Goal: Task Accomplishment & Management: Use online tool/utility

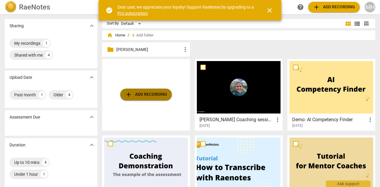
click at [149, 97] on span "add Add recording" at bounding box center [146, 94] width 42 height 7
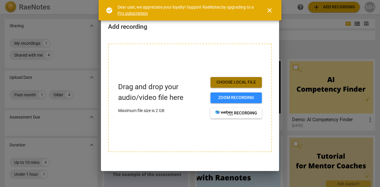
click at [227, 83] on span "Choose local file" at bounding box center [236, 83] width 42 height 6
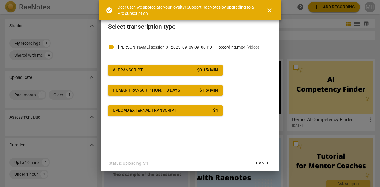
click at [184, 71] on span "AI Transcript $ 0.15 / min" at bounding box center [165, 70] width 105 height 6
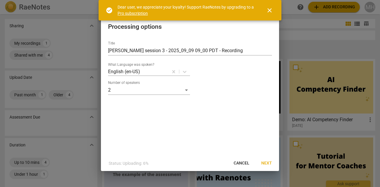
click at [266, 165] on span "Next" at bounding box center [266, 164] width 11 height 6
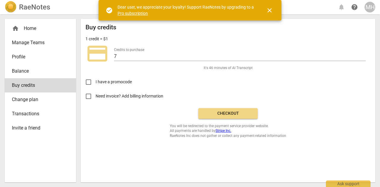
click at [207, 111] on span "Checkout" at bounding box center [228, 114] width 50 height 6
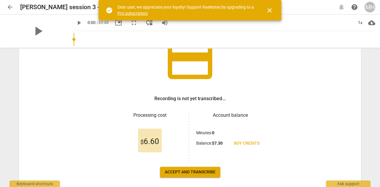
scroll to position [80, 0]
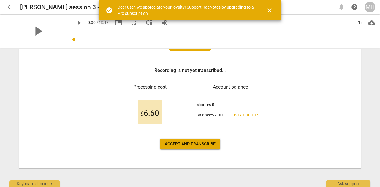
click at [190, 146] on span "Accept and transcribe" at bounding box center [190, 144] width 51 height 6
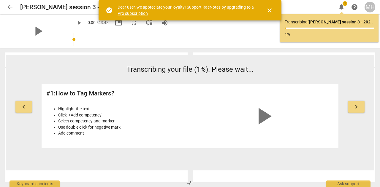
click at [355, 109] on span "keyboard_arrow_right" at bounding box center [356, 106] width 7 height 7
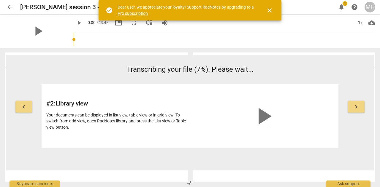
click at [9, 7] on span "arrow_back" at bounding box center [10, 7] width 7 height 7
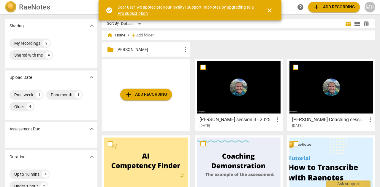
click at [270, 9] on span "close" at bounding box center [269, 10] width 7 height 7
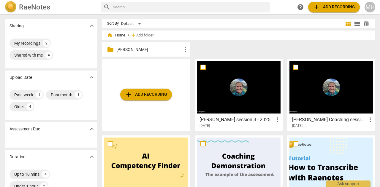
click at [227, 97] on div at bounding box center [239, 87] width 84 height 53
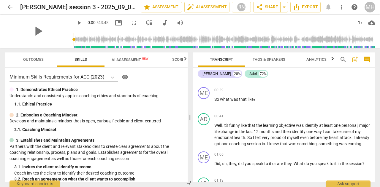
scroll to position [178, 0]
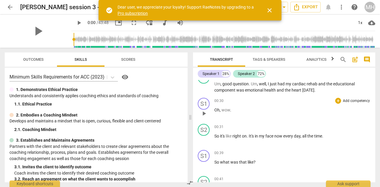
scroll to position [30, 0]
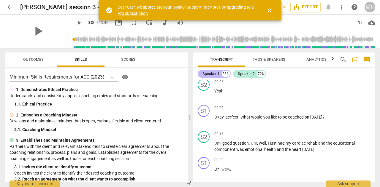
click at [209, 74] on div "Speaker 1" at bounding box center [211, 74] width 17 height 6
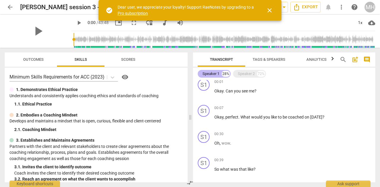
click at [209, 74] on div "Speaker 1" at bounding box center [211, 74] width 17 height 6
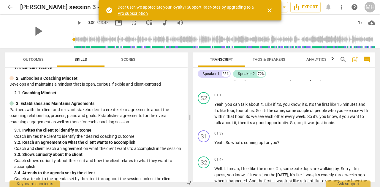
scroll to position [0, 0]
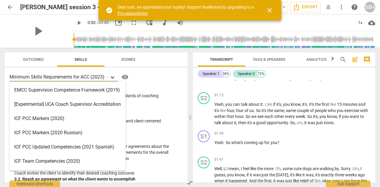
click at [114, 75] on icon at bounding box center [113, 78] width 6 height 6
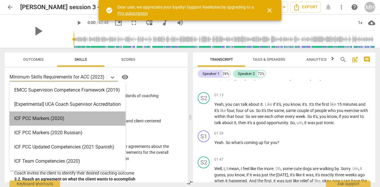
click at [112, 121] on div "ICF PCC Markers (2020)" at bounding box center [68, 119] width 116 height 14
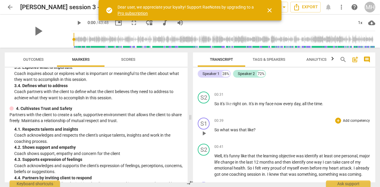
scroll to position [119, 0]
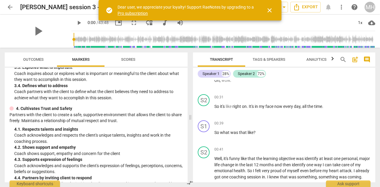
click at [123, 59] on span "Scores" at bounding box center [128, 59] width 14 height 4
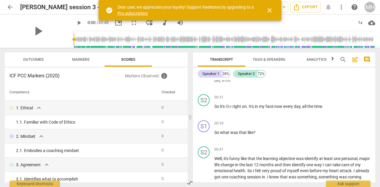
click at [68, 64] on span "Markers" at bounding box center [81, 60] width 32 height 8
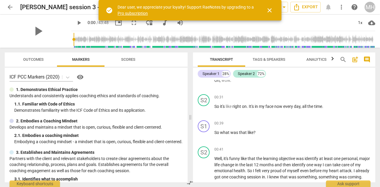
click at [11, 89] on div at bounding box center [12, 90] width 4 height 4
click at [33, 95] on p "Understands and consistently applies coaching ethics and standards of coaching." at bounding box center [96, 96] width 173 height 6
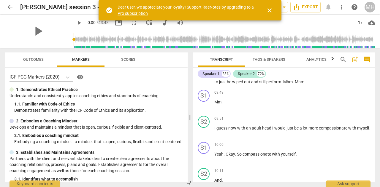
scroll to position [980, 0]
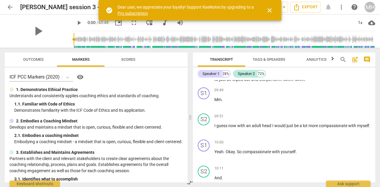
click at [272, 57] on span "Tags & Speakers" at bounding box center [269, 59] width 33 height 4
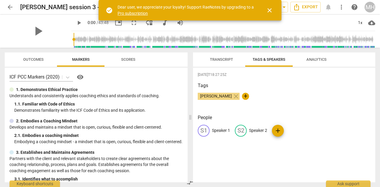
click at [219, 131] on p "Speaker 1" at bounding box center [221, 131] width 18 height 6
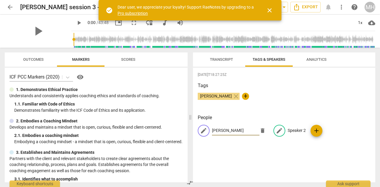
type input "[PERSON_NAME]"
click at [292, 130] on p "Speaker 2" at bounding box center [297, 131] width 18 height 6
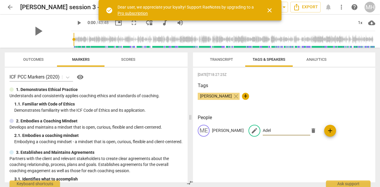
type input "Adel"
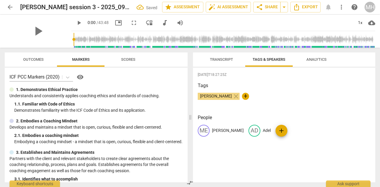
click at [226, 59] on span "Transcript" at bounding box center [221, 59] width 23 height 4
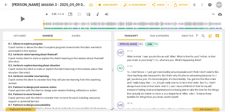
scroll to position [734, 0]
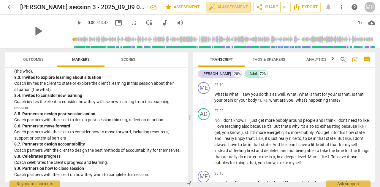
click at [229, 6] on span "auto_fix_high AI Assessment" at bounding box center [229, 7] width 40 height 7
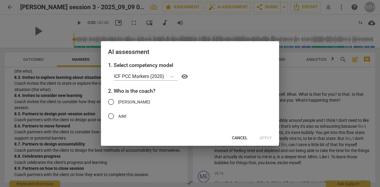
click at [109, 104] on input "[PERSON_NAME]" at bounding box center [111, 102] width 14 height 14
radio input "true"
click at [266, 141] on span "Apply" at bounding box center [266, 138] width 12 height 6
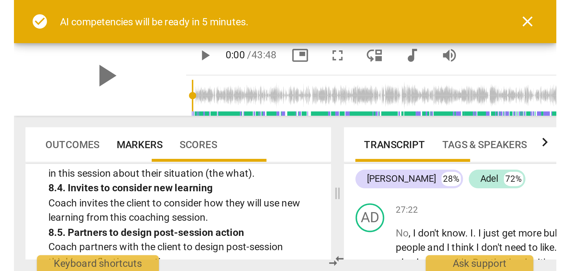
scroll to position [2594, 0]
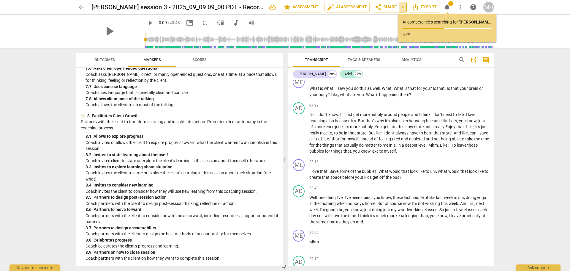
click at [380, 7] on span "arrow_drop_down" at bounding box center [403, 7] width 7 height 7
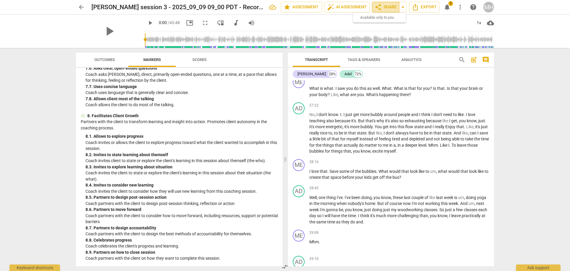
click at [380, 5] on span "share Share" at bounding box center [386, 7] width 22 height 7
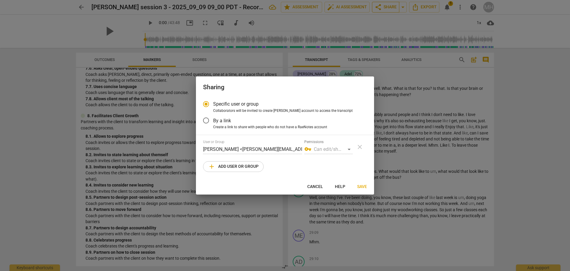
radio input "false"
click at [208, 121] on input "By a link" at bounding box center [206, 120] width 14 height 14
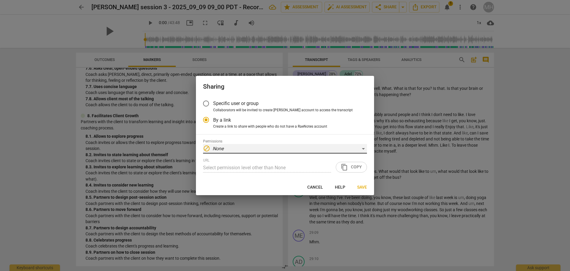
click at [224, 148] on em "None" at bounding box center [218, 149] width 11 height 6
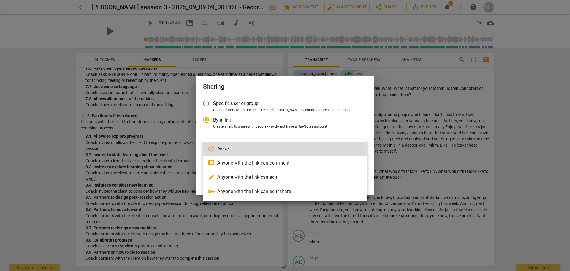
click at [230, 178] on li "edit Anyone with the link can edit" at bounding box center [285, 177] width 164 height 14
radio input "false"
type input "https://app.raenotes.com/meeting/7111dfc292184d15bae6b68a2ba883fb"
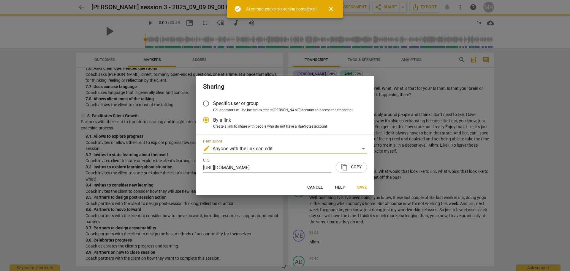
click at [348, 168] on span "content_copy" at bounding box center [344, 166] width 7 height 7
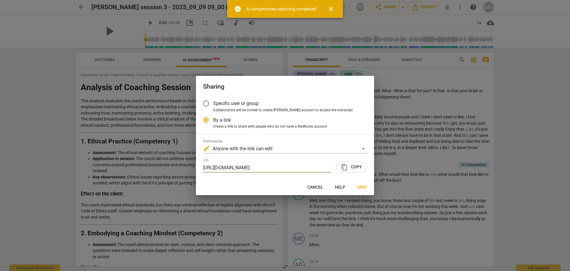
scroll to position [2596, 0]
click at [361, 169] on span "content_copy Copy" at bounding box center [351, 166] width 21 height 7
click at [362, 185] on span "Save" at bounding box center [362, 187] width 10 height 6
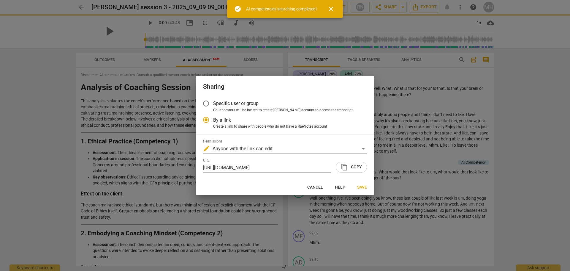
radio input "false"
